Goal: Information Seeking & Learning: Learn about a topic

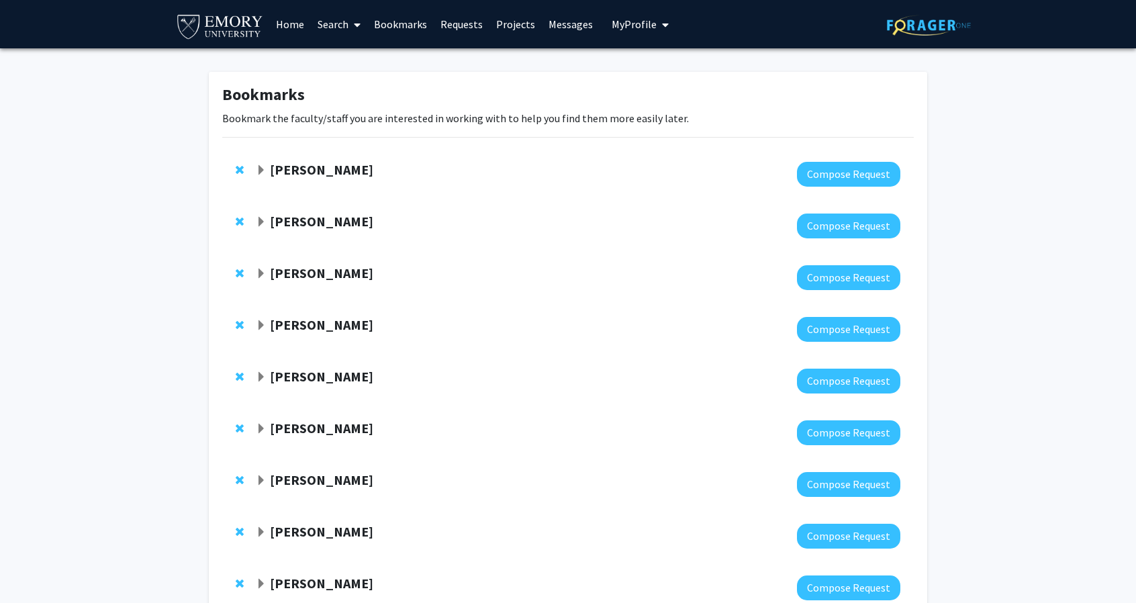
click at [367, 224] on strong "[PERSON_NAME]" at bounding box center [321, 221] width 103 height 17
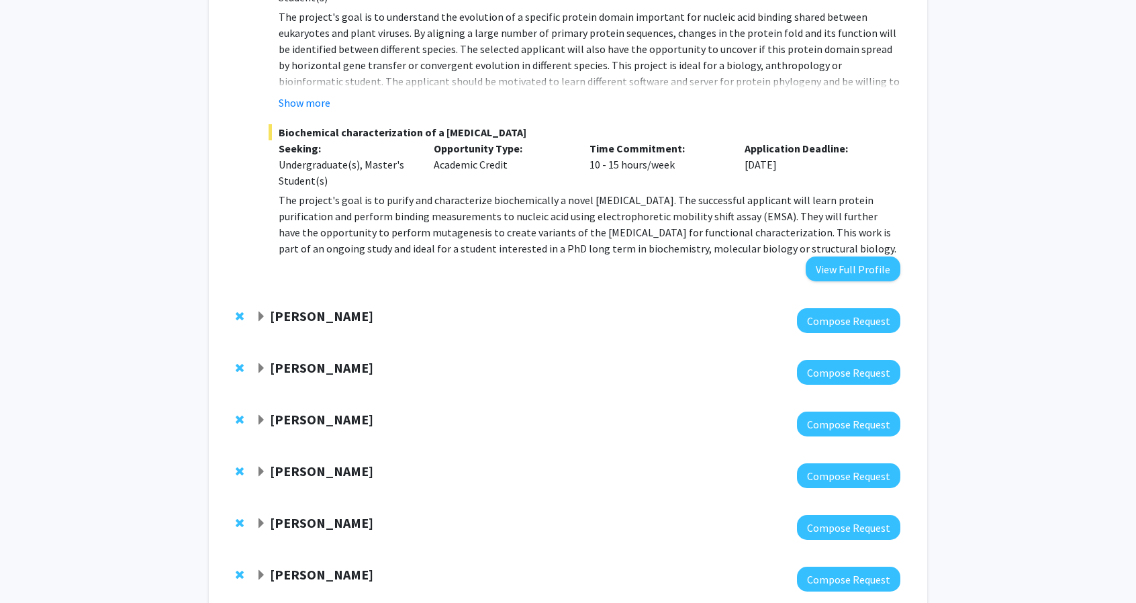
scroll to position [551, 0]
click at [342, 320] on strong "[PERSON_NAME]" at bounding box center [321, 315] width 103 height 17
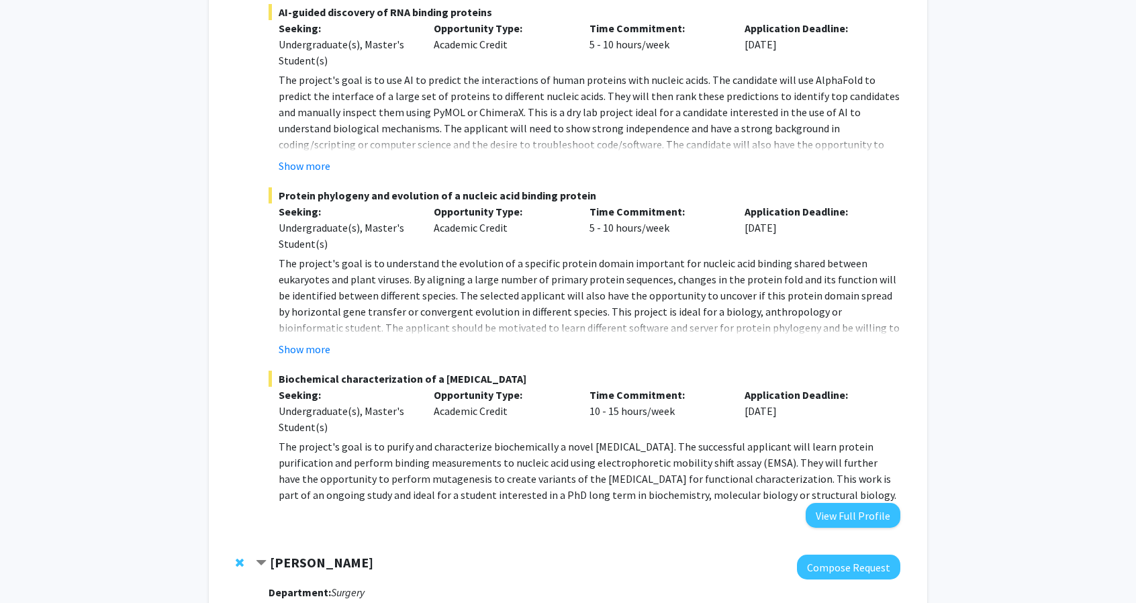
scroll to position [0, 0]
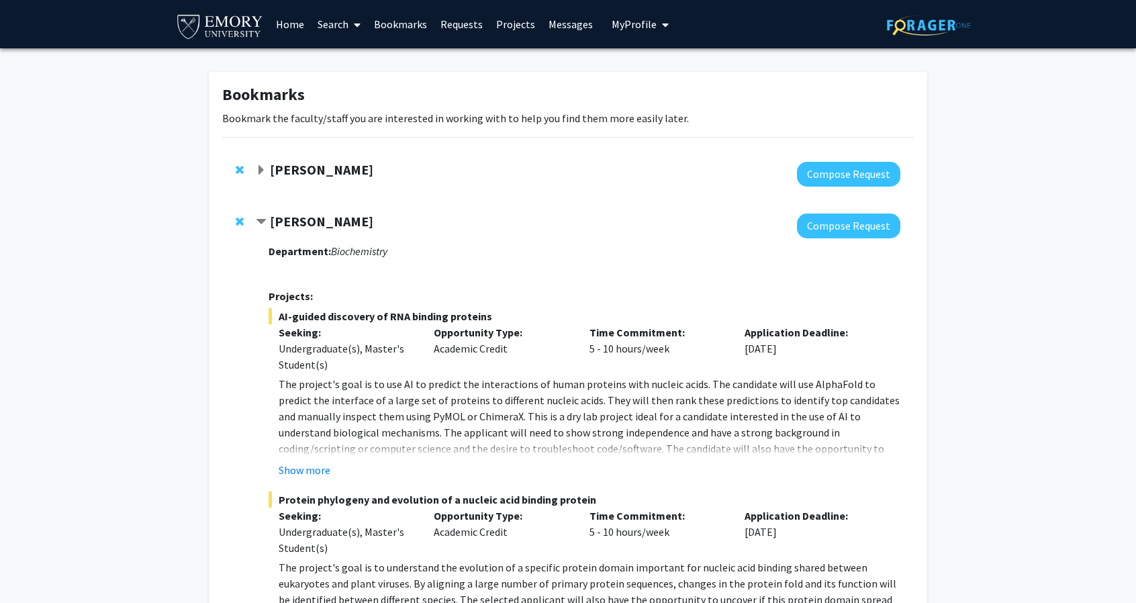
click at [342, 22] on link "Search" at bounding box center [339, 24] width 56 height 47
click at [377, 65] on span "Faculty/Staff" at bounding box center [360, 61] width 99 height 27
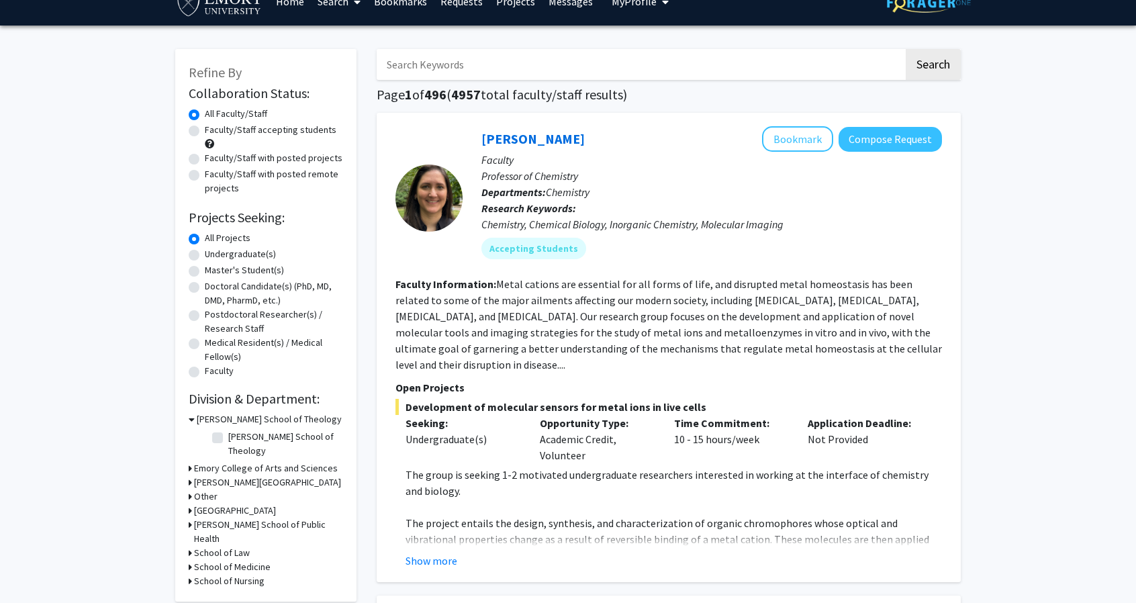
scroll to position [23, 0]
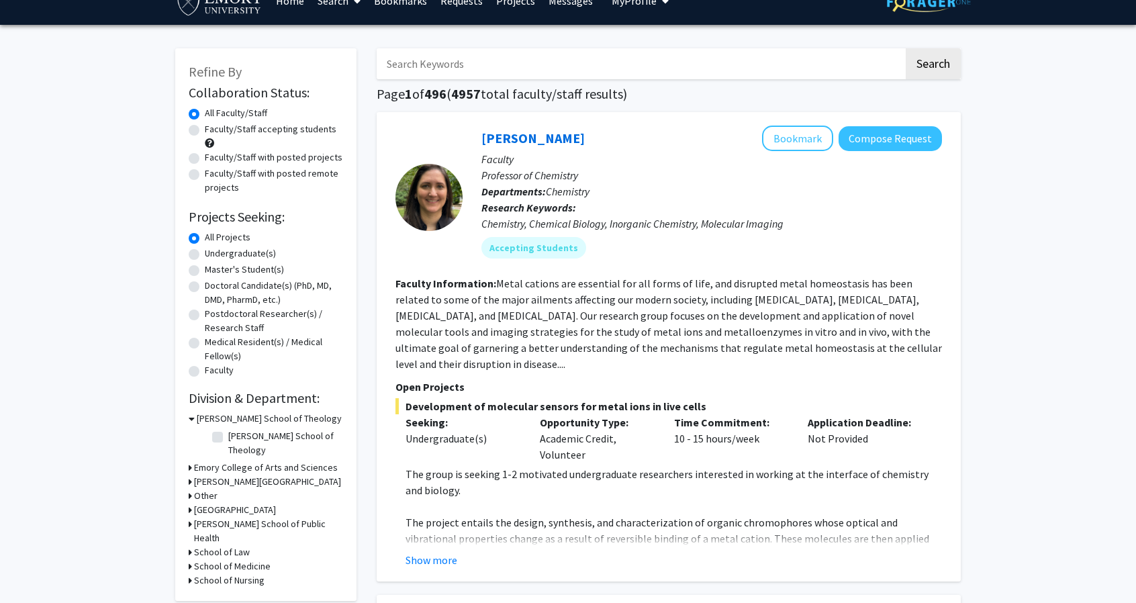
click at [242, 128] on label "Faculty/Staff accepting students" at bounding box center [271, 129] width 132 height 14
click at [213, 128] on input "Faculty/Staff accepting students" at bounding box center [209, 126] width 9 height 9
radio input "true"
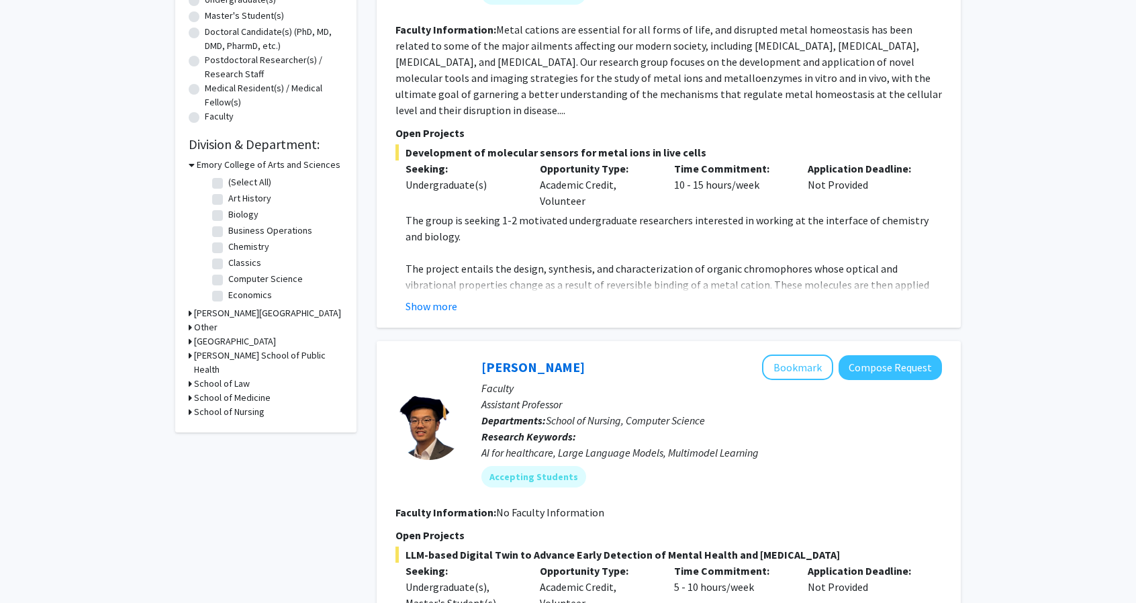
scroll to position [279, 0]
click at [228, 216] on label "Biology" at bounding box center [243, 213] width 30 height 14
click at [228, 215] on input "Biology" at bounding box center [232, 210] width 9 height 9
checkbox input "true"
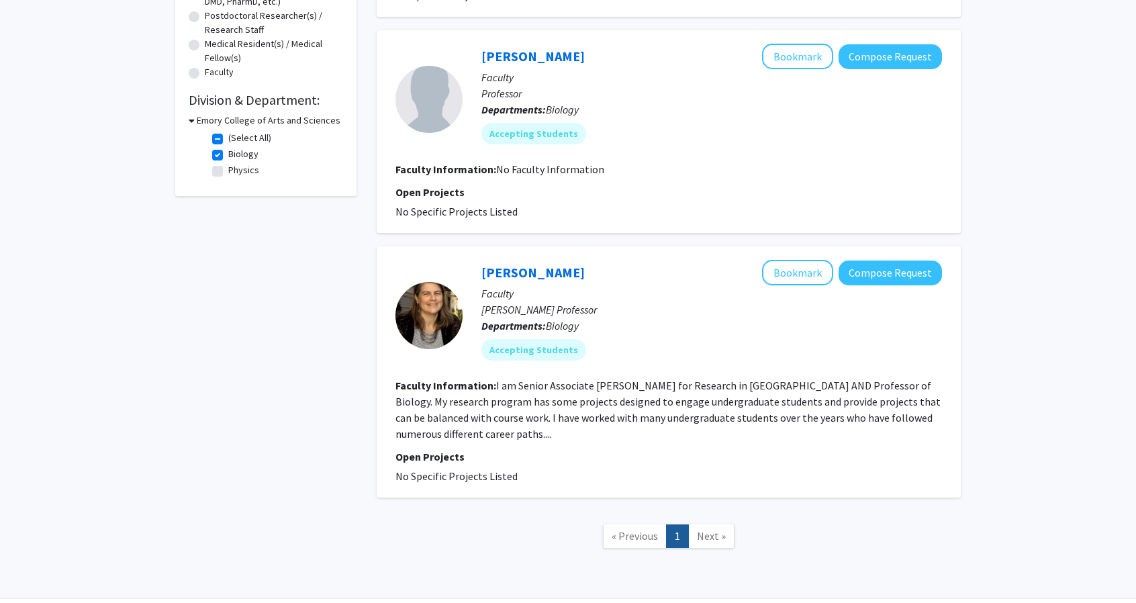
scroll to position [365, 0]
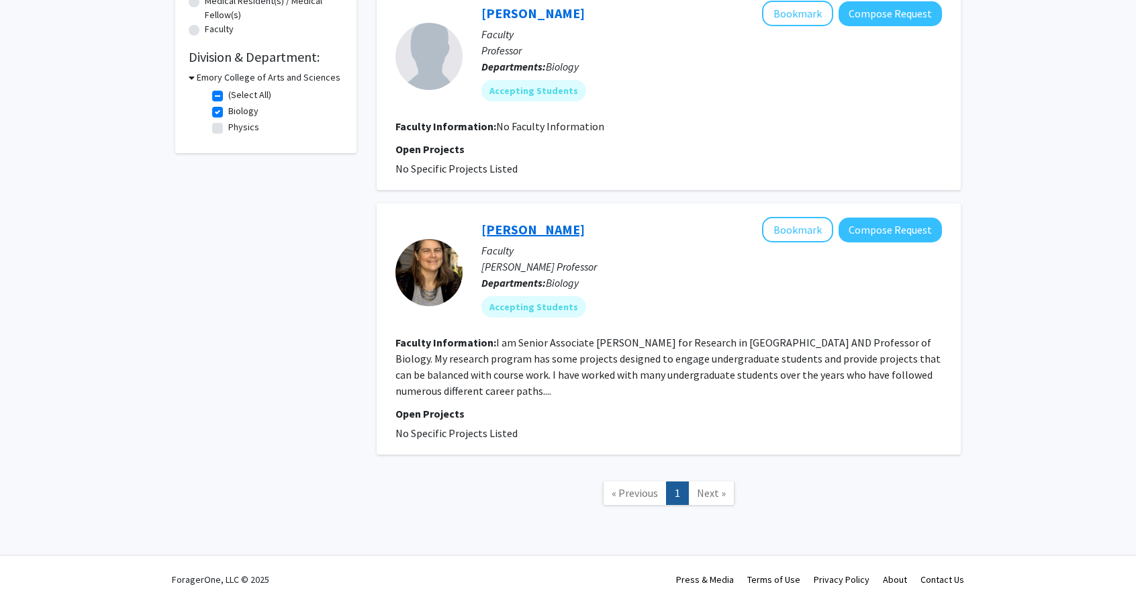
click at [542, 229] on link "[PERSON_NAME]" at bounding box center [532, 229] width 103 height 17
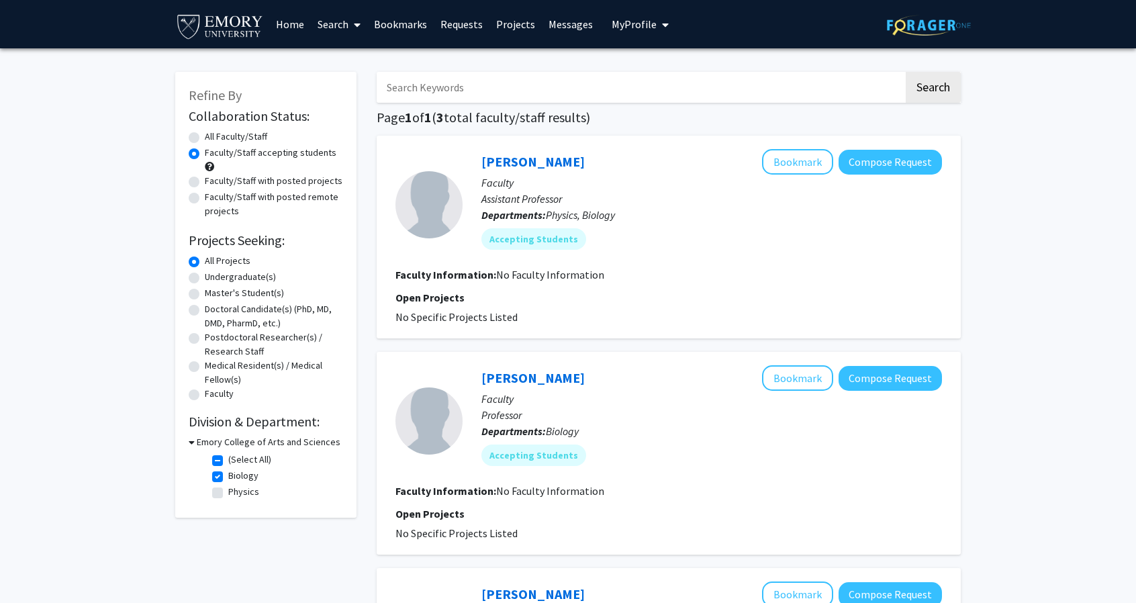
click at [228, 480] on label "Biology" at bounding box center [243, 476] width 30 height 14
click at [228, 477] on input "Biology" at bounding box center [232, 473] width 9 height 9
checkbox input "false"
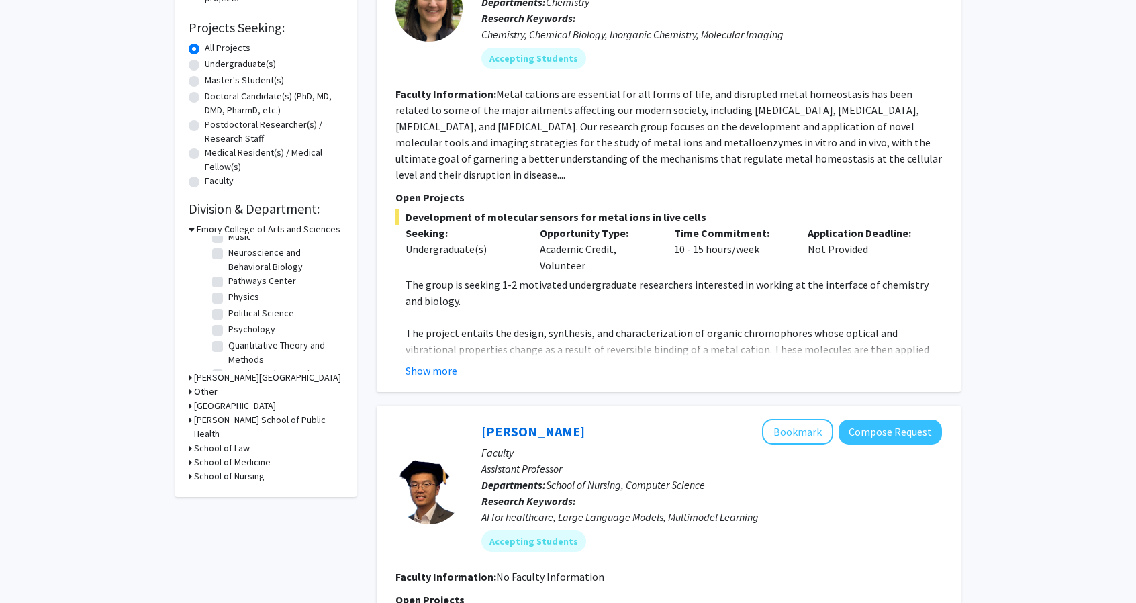
scroll to position [325, 0]
click at [228, 262] on label "Neuroscience and Behavioral Biology" at bounding box center [283, 271] width 111 height 28
click at [228, 262] on input "Neuroscience and Behavioral Biology" at bounding box center [232, 261] width 9 height 9
checkbox input "true"
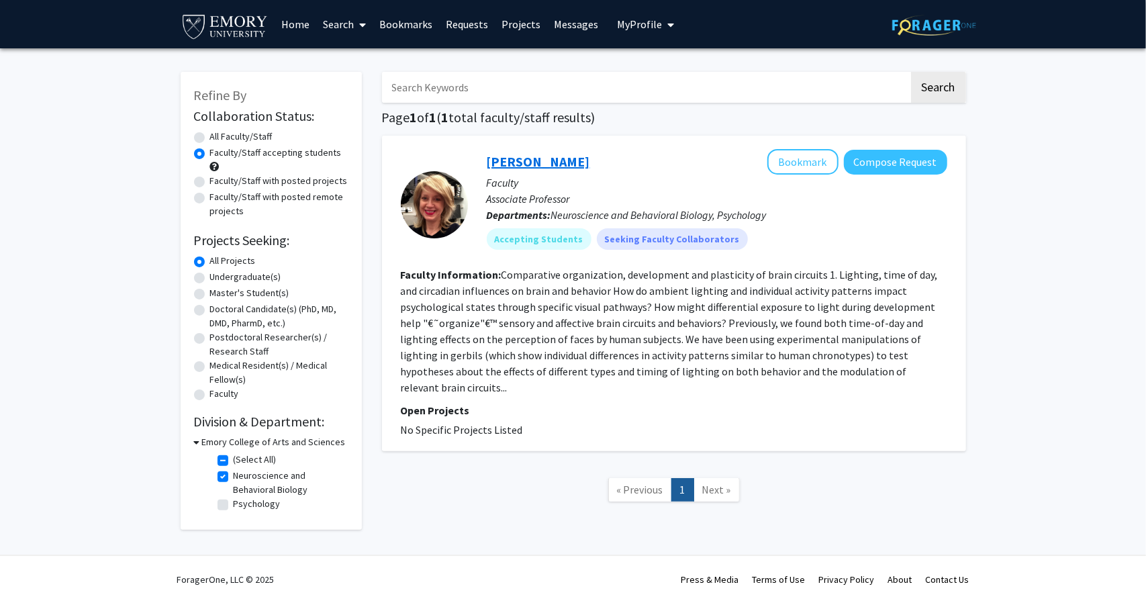
click at [533, 155] on link "[PERSON_NAME]" at bounding box center [538, 161] width 103 height 17
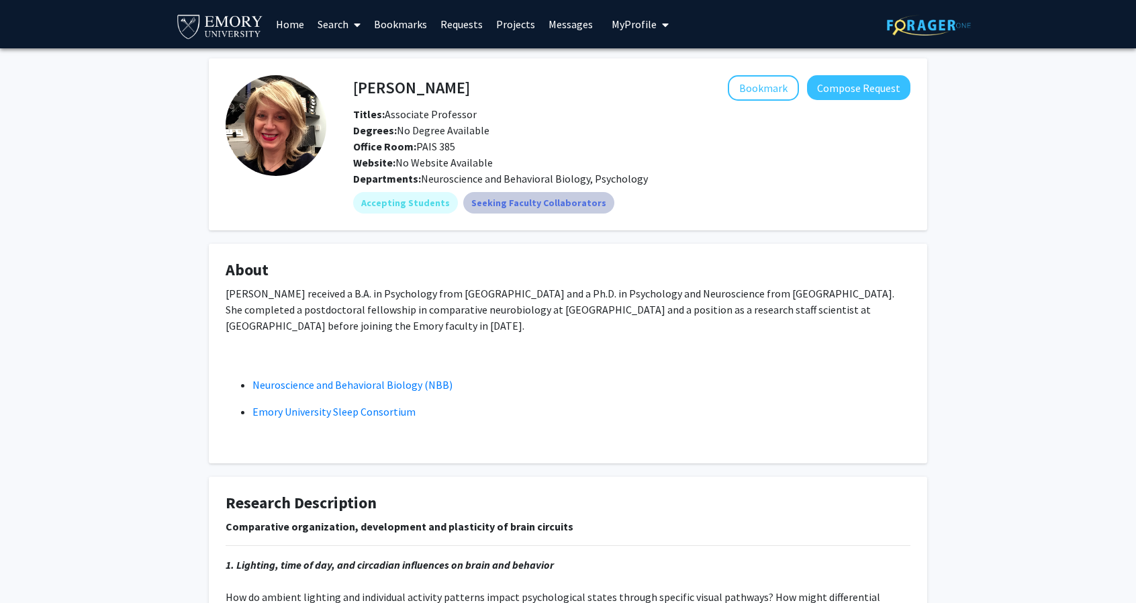
scroll to position [198, 0]
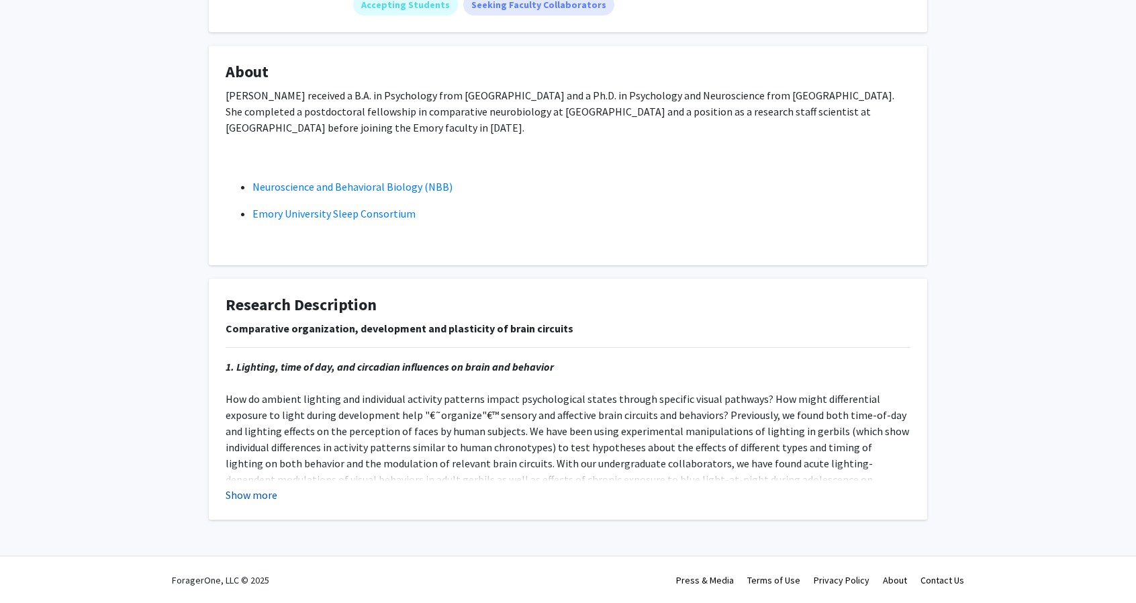
click at [270, 491] on button "Show more" at bounding box center [252, 495] width 52 height 16
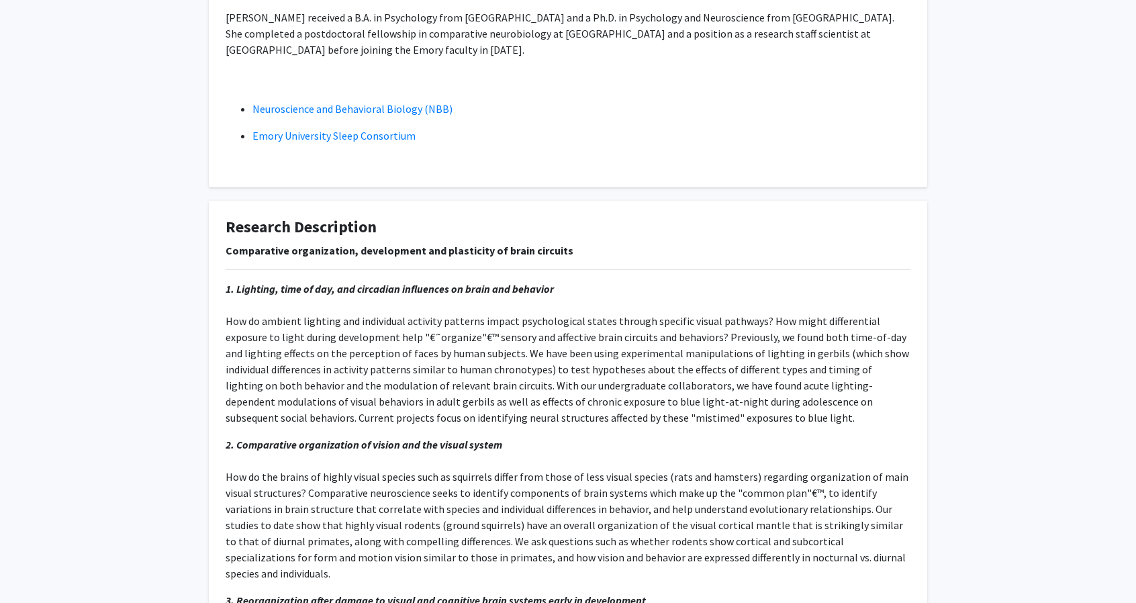
scroll to position [0, 0]
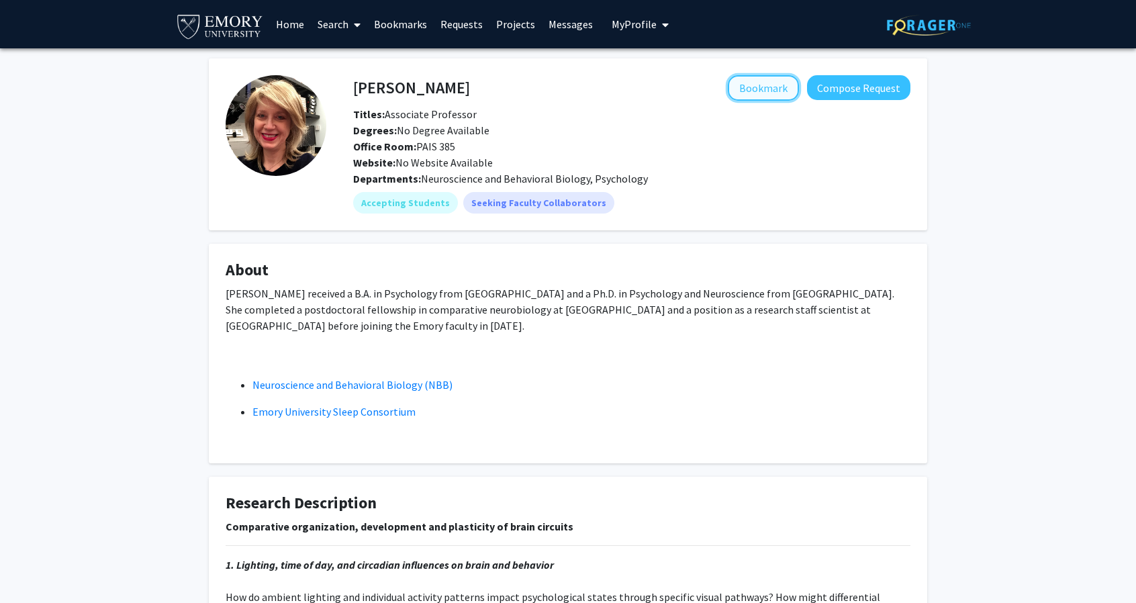
click at [771, 88] on button "Bookmark" at bounding box center [763, 88] width 71 height 26
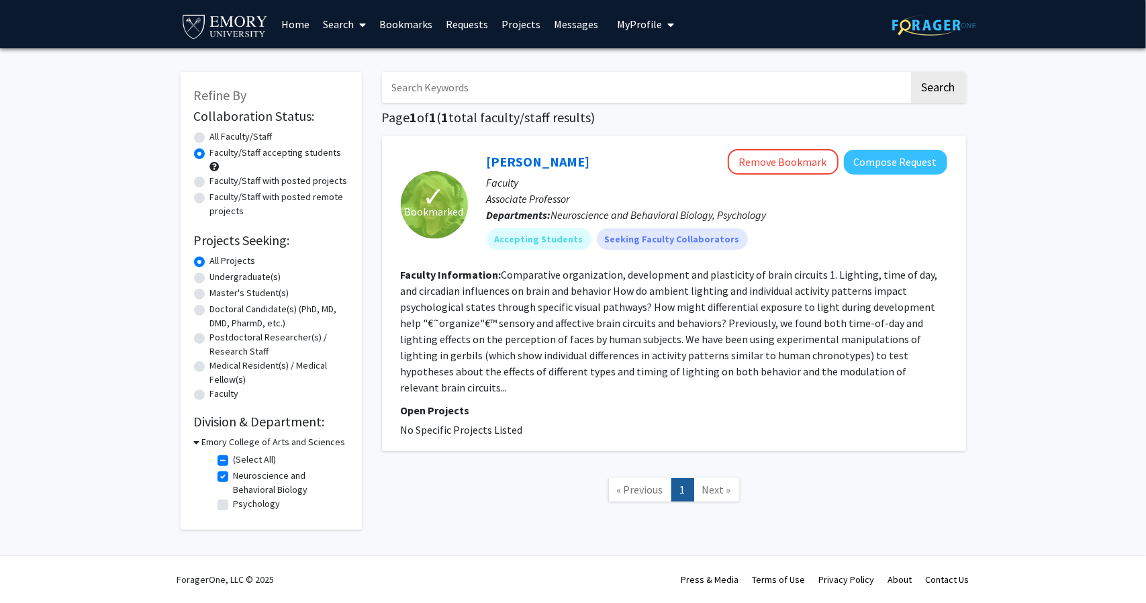
click at [234, 476] on label "Neuroscience and Behavioral Biology" at bounding box center [289, 483] width 111 height 28
click at [234, 476] on input "Neuroscience and Behavioral Biology" at bounding box center [238, 473] width 9 height 9
checkbox input "false"
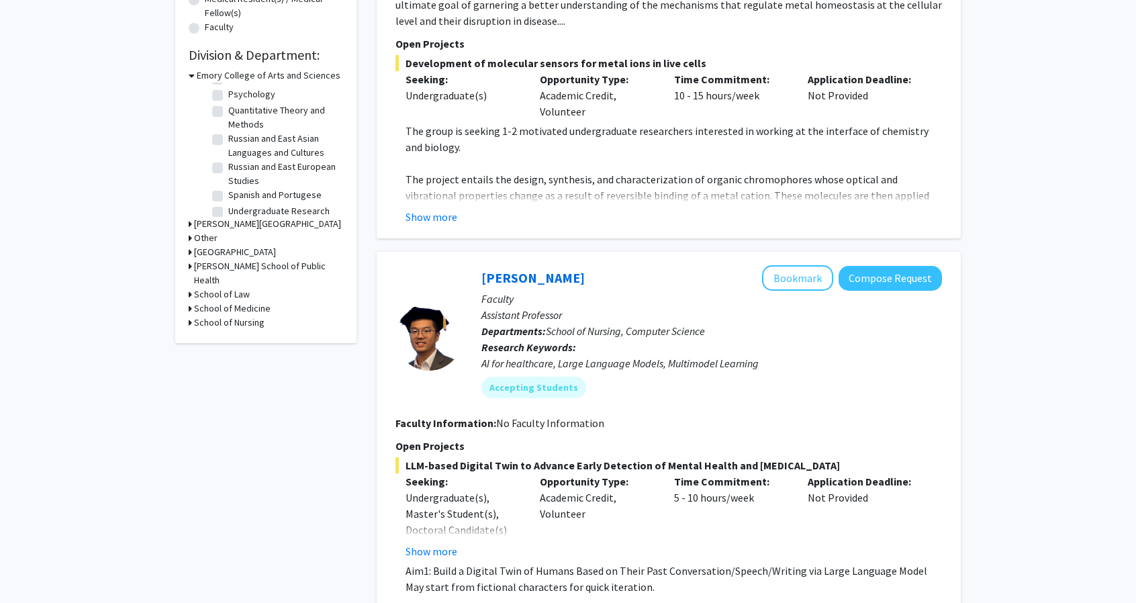
scroll to position [443, 0]
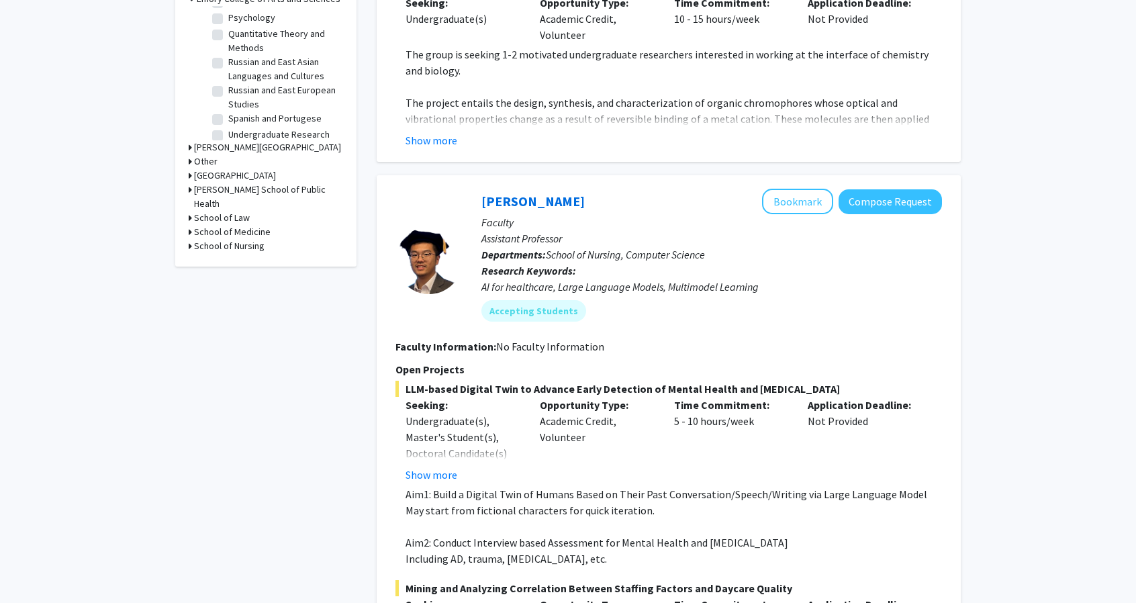
click at [228, 239] on h3 "School of Nursing" at bounding box center [229, 246] width 70 height 14
click at [228, 256] on label "School of Nursing" at bounding box center [263, 263] width 70 height 14
click at [228, 256] on input "School of Nursing" at bounding box center [232, 260] width 9 height 9
checkbox input "true"
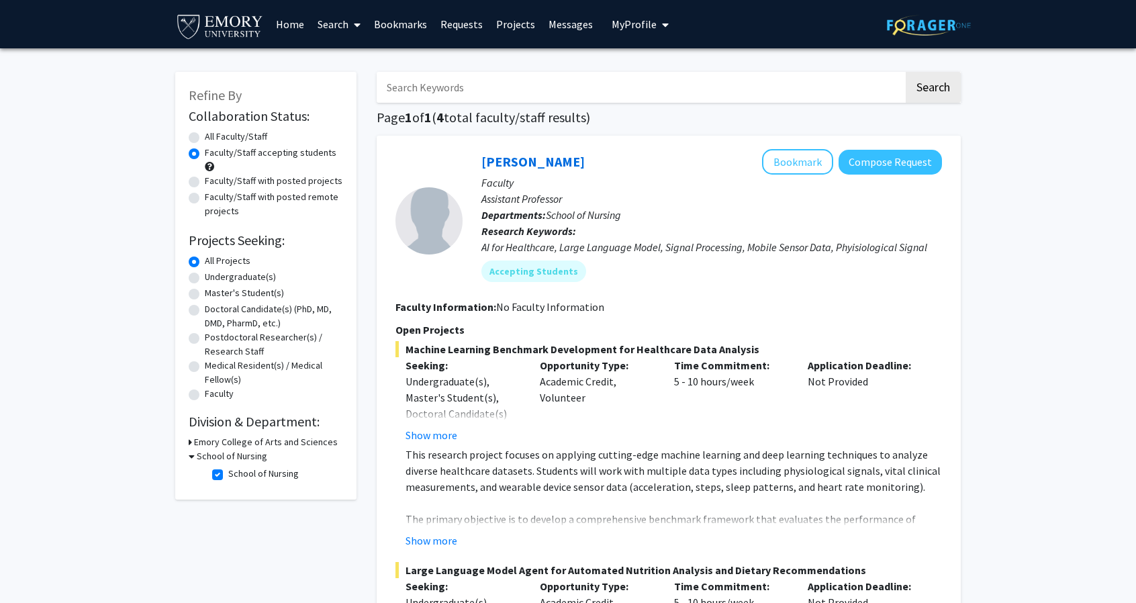
click at [228, 477] on label "School of Nursing" at bounding box center [263, 474] width 70 height 14
click at [228, 475] on input "School of Nursing" at bounding box center [232, 471] width 9 height 9
checkbox input "false"
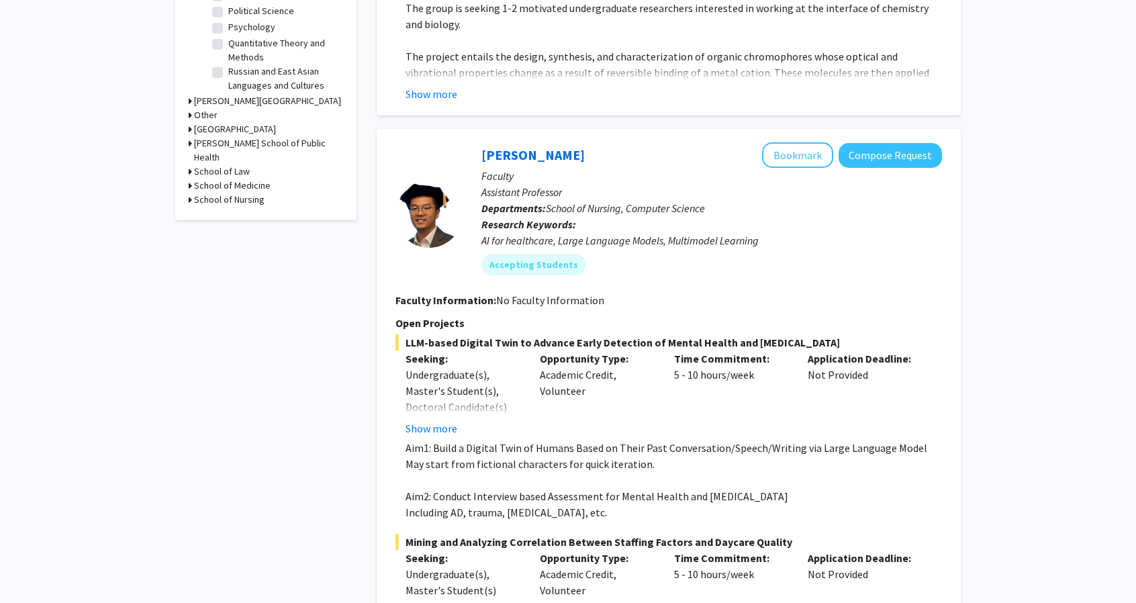
scroll to position [490, 0]
click at [242, 178] on h3 "School of Medicine" at bounding box center [232, 185] width 77 height 14
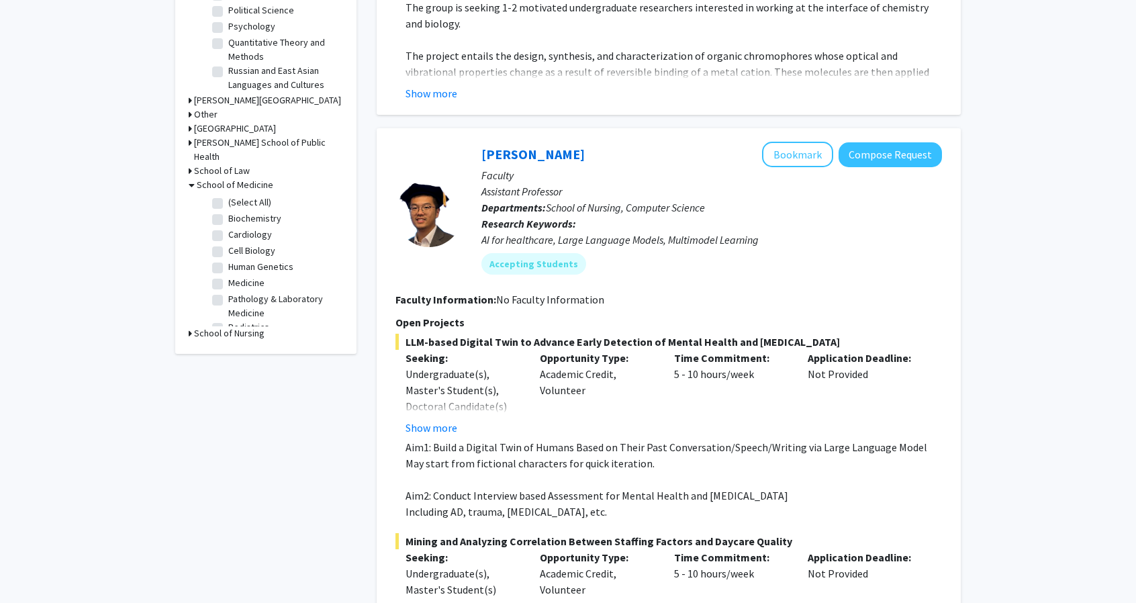
click at [228, 195] on label "(Select All)" at bounding box center [249, 202] width 43 height 14
click at [228, 195] on input "(Select All)" at bounding box center [232, 199] width 9 height 9
checkbox input "true"
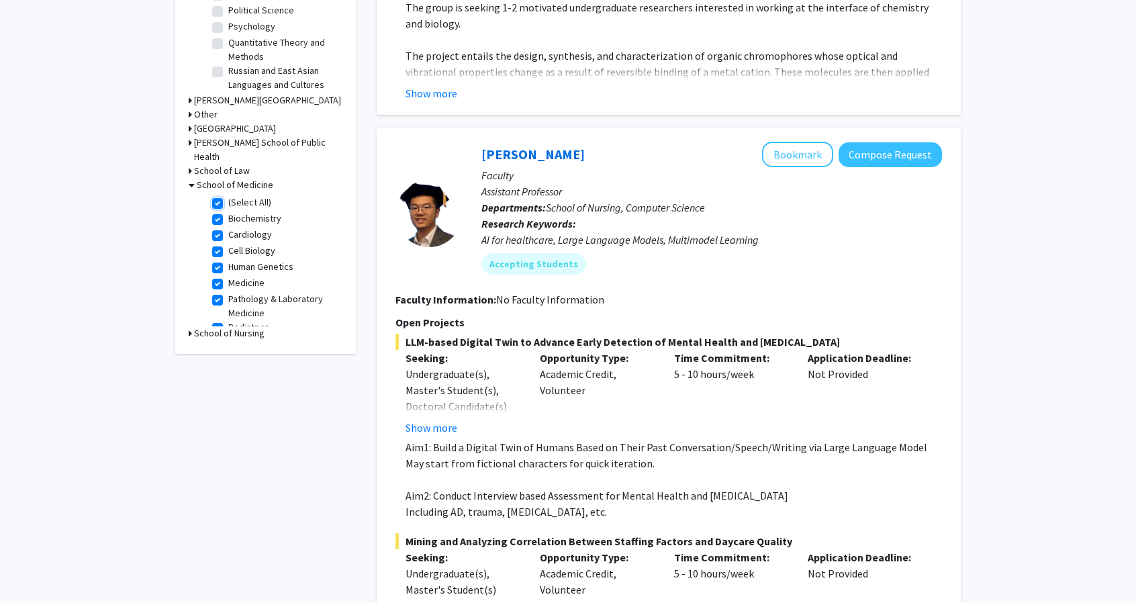
checkbox input "true"
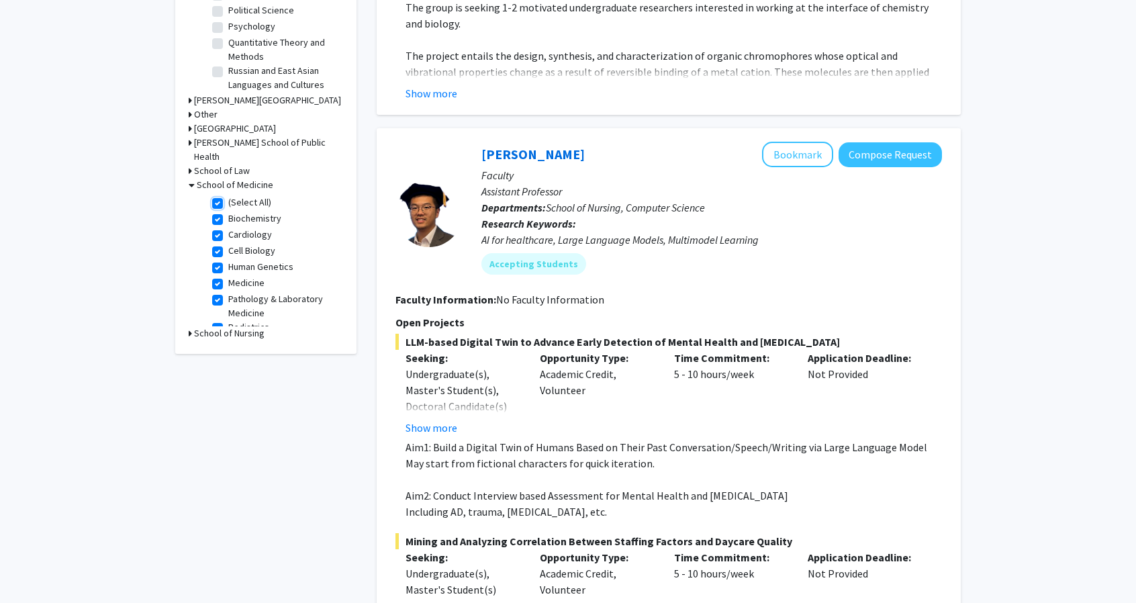
checkbox input "true"
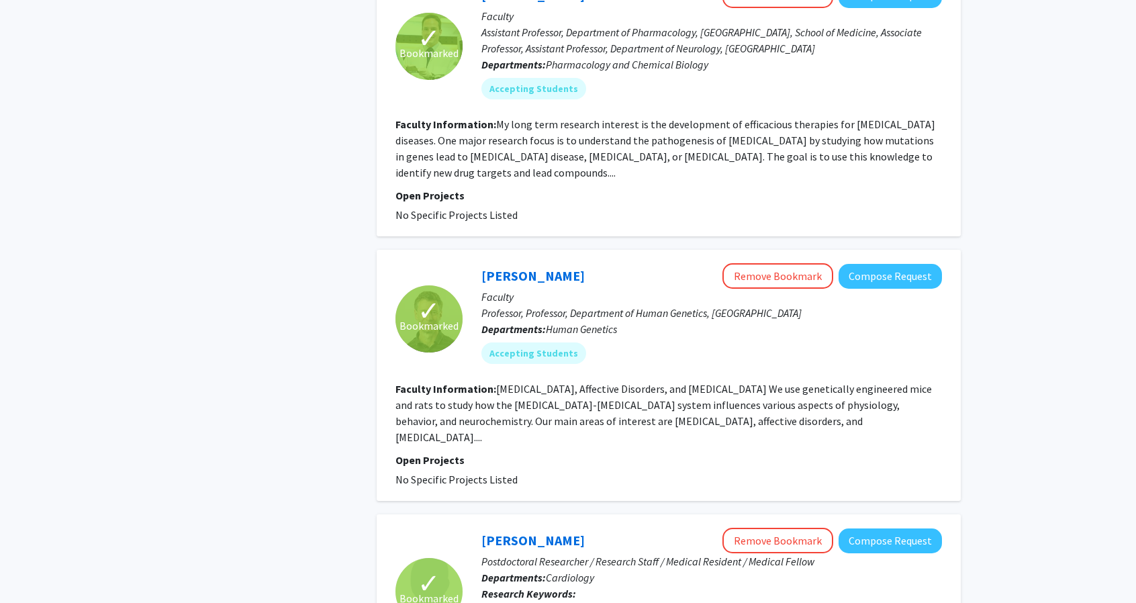
scroll to position [3032, 0]
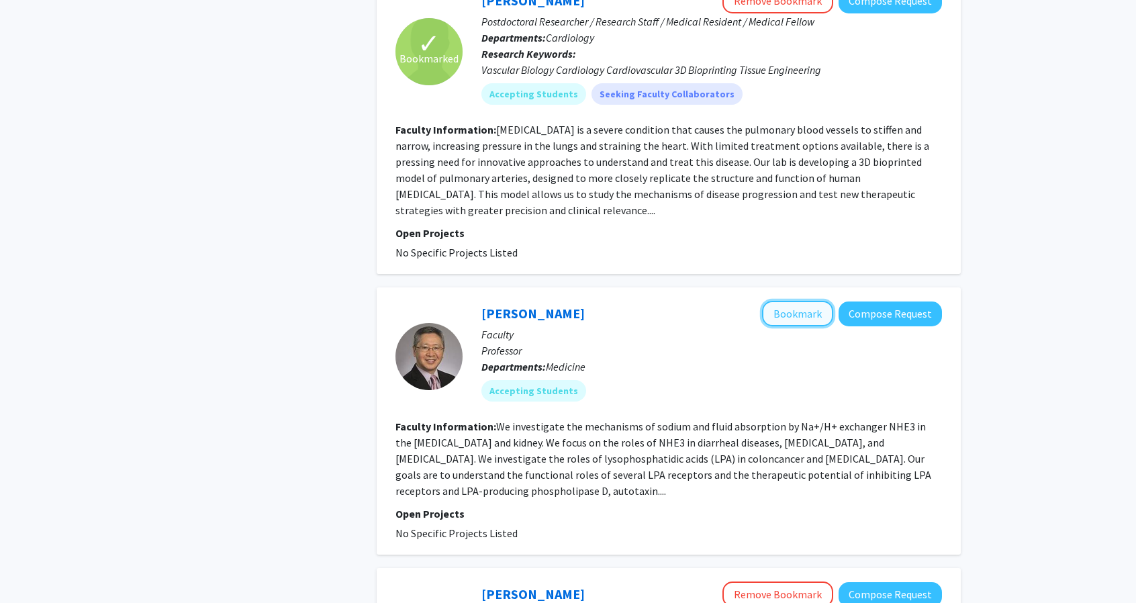
click at [804, 301] on button "Bookmark" at bounding box center [797, 314] width 71 height 26
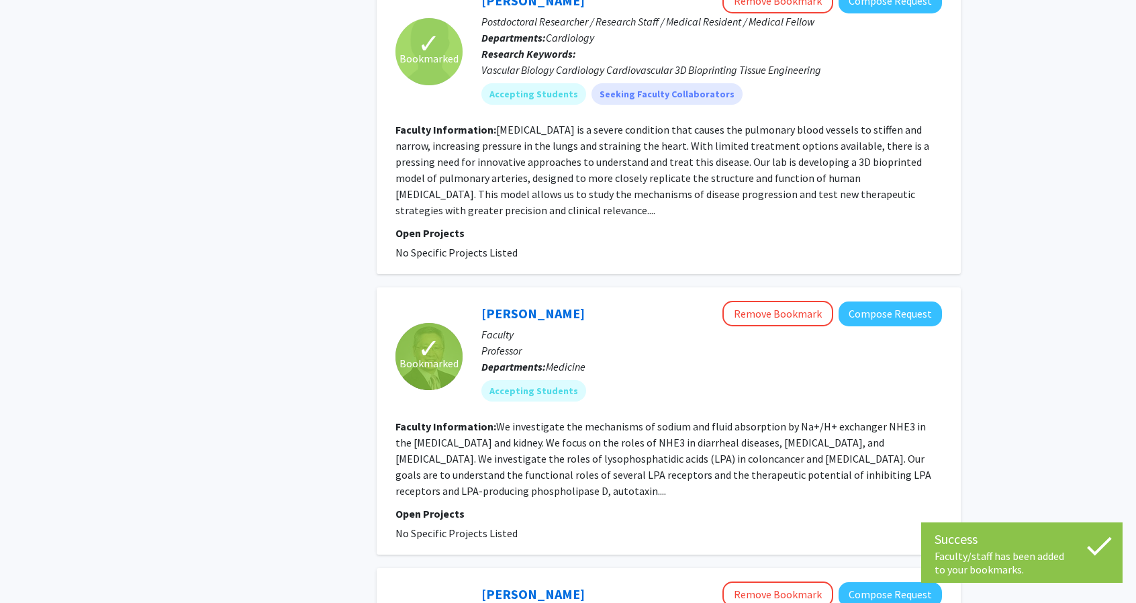
scroll to position [3381, 0]
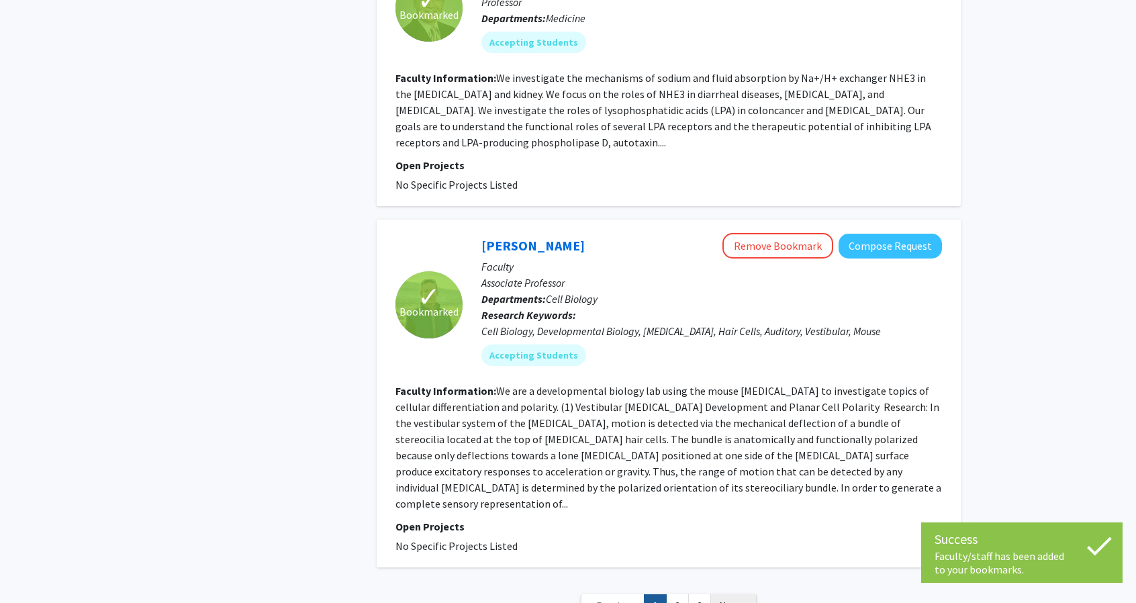
click at [737, 599] on span "Next »" at bounding box center [733, 605] width 29 height 13
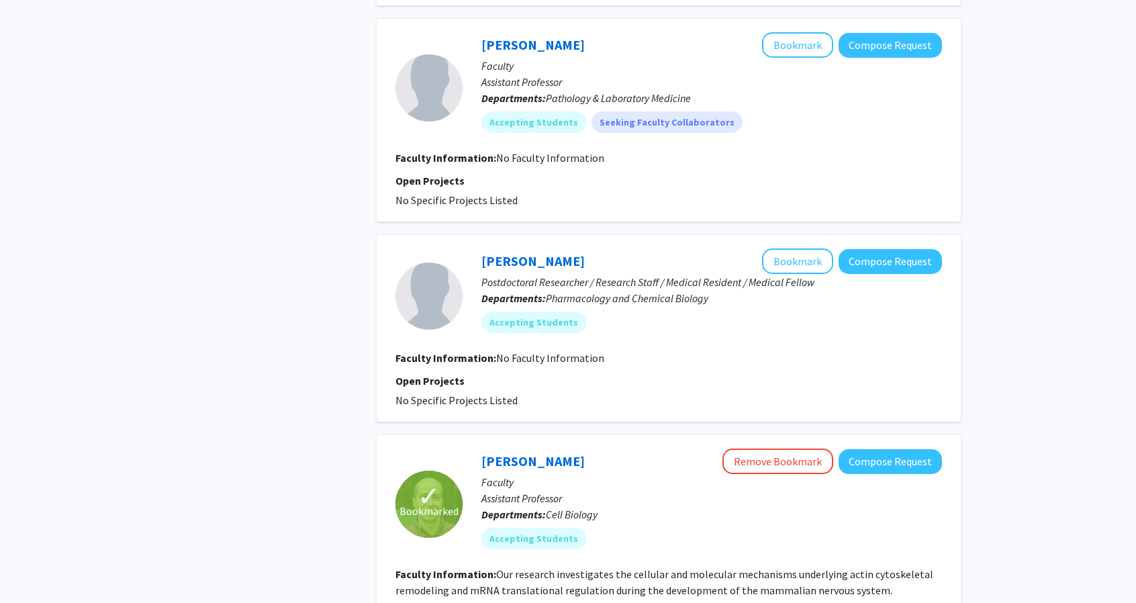
scroll to position [2168, 0]
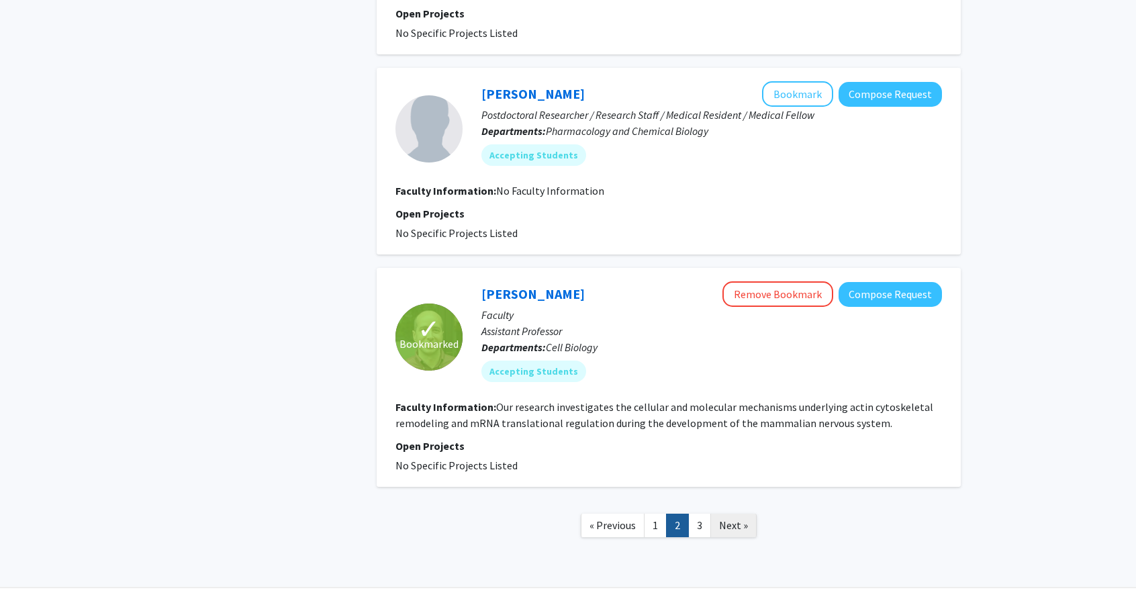
click at [738, 518] on span "Next »" at bounding box center [733, 524] width 29 height 13
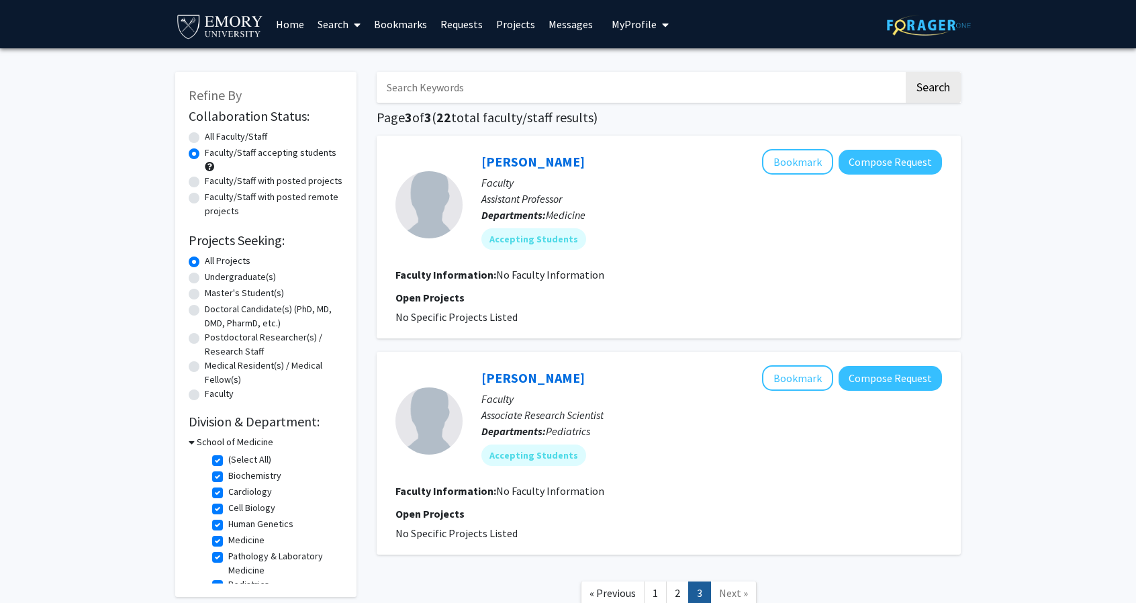
scroll to position [100, 0]
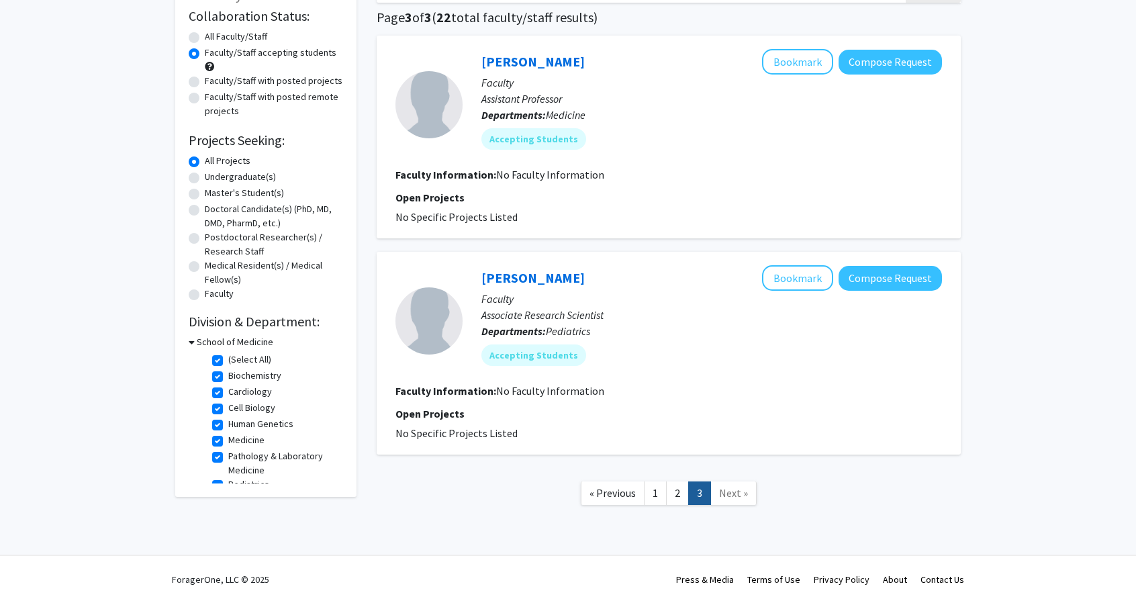
click at [732, 486] on span "Next »" at bounding box center [733, 492] width 29 height 13
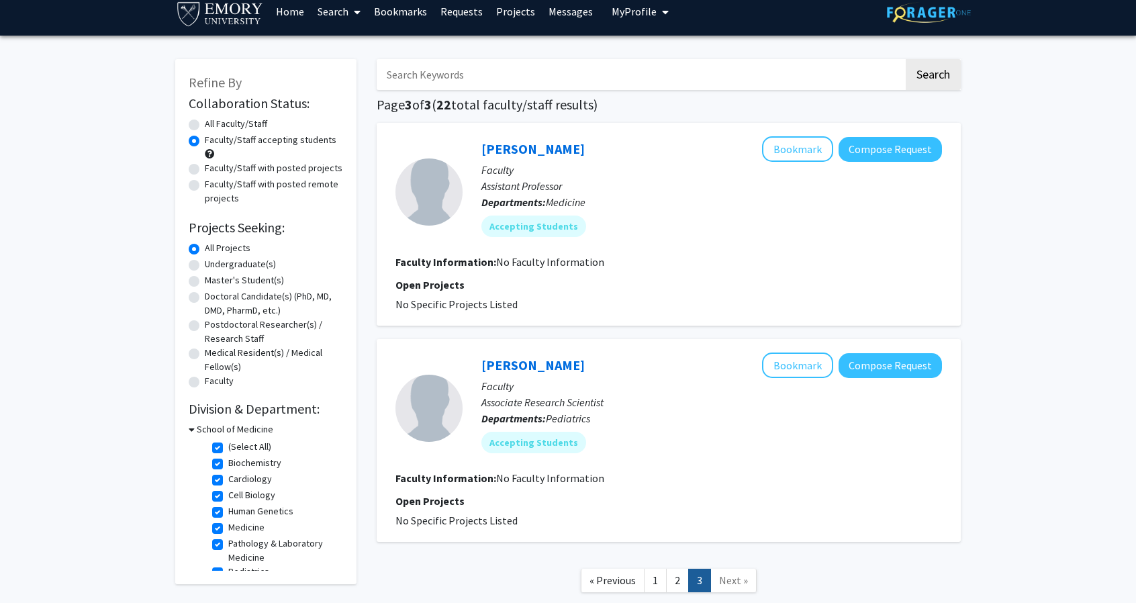
scroll to position [12, 0]
click at [721, 575] on span "Next »" at bounding box center [733, 580] width 29 height 13
click at [665, 14] on button "My Profile" at bounding box center [640, 12] width 65 height 48
click at [383, 21] on link "Bookmarks" at bounding box center [400, 12] width 66 height 47
